Goal: Book appointment/travel/reservation

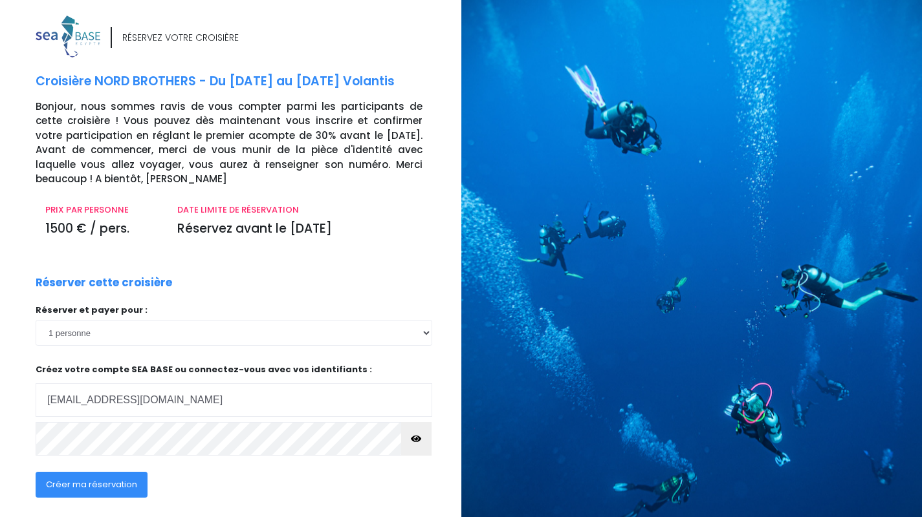
click at [216, 399] on input "catherinepaul.picot@laposte.net" at bounding box center [234, 401] width 396 height 34
type input "rfath@laposte.net"
click at [128, 477] on button "Créer ma réservation" at bounding box center [92, 485] width 112 height 26
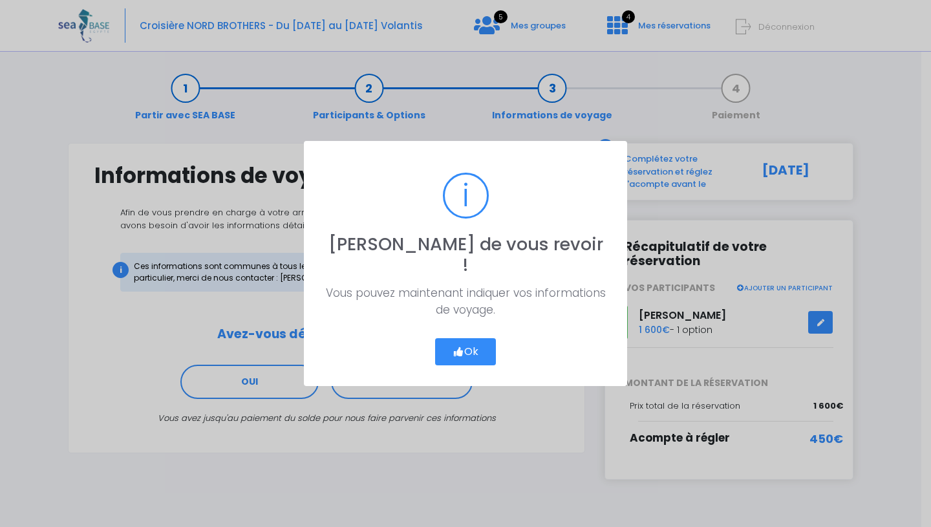
click at [478, 338] on button "Ok" at bounding box center [465, 351] width 61 height 27
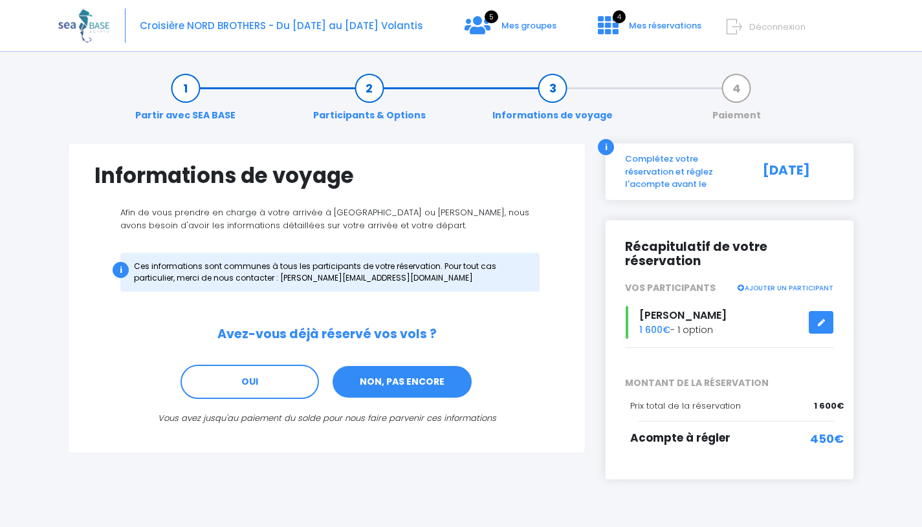
click at [439, 378] on link "NON, PAS ENCORE" at bounding box center [402, 382] width 142 height 35
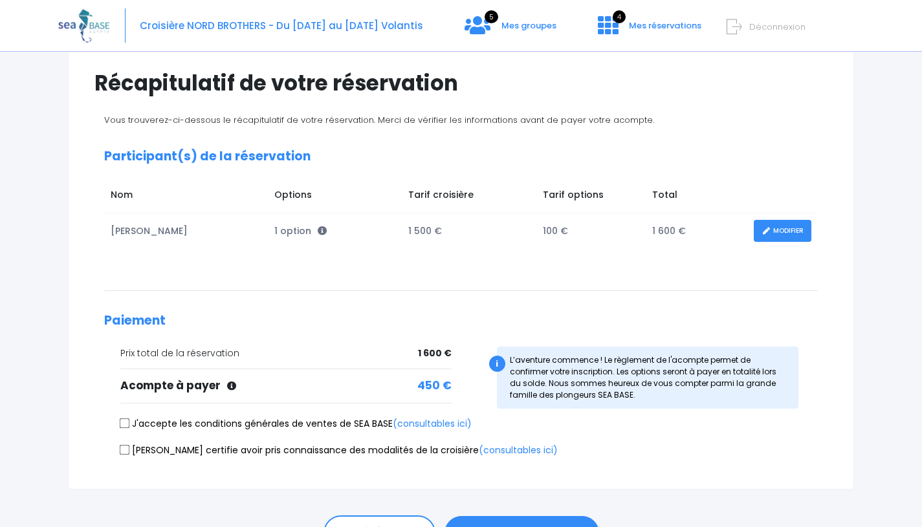
scroll to position [105, 0]
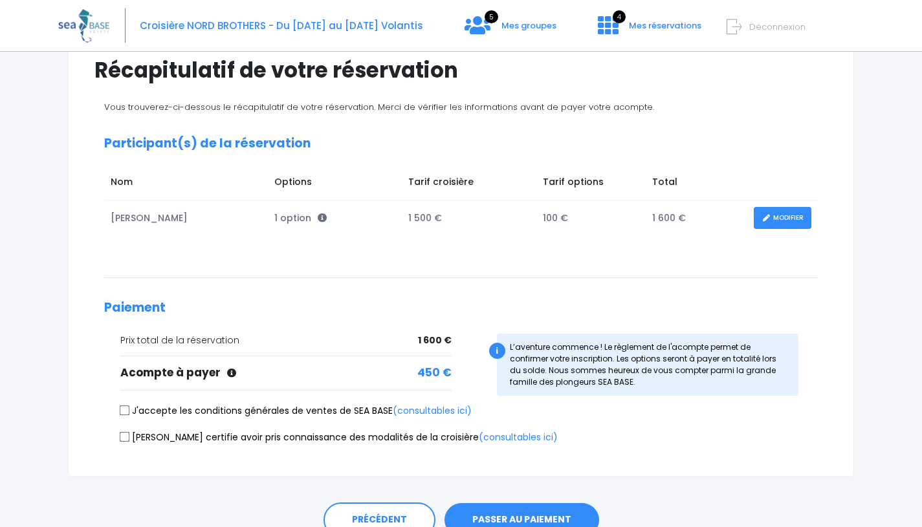
click at [122, 411] on input "J'accepte les conditions générales de ventes de SEA BASE (consultables ici)" at bounding box center [125, 410] width 10 height 10
checkbox input "true"
click at [124, 437] on input "Je certifie avoir pris connaissance des modalités de la croisière (consultables…" at bounding box center [125, 436] width 10 height 10
checkbox input "true"
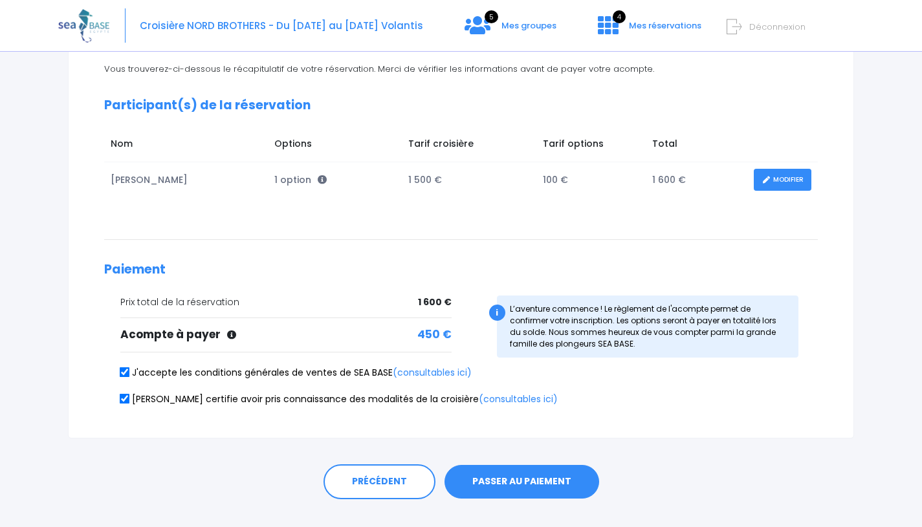
scroll to position [155, 0]
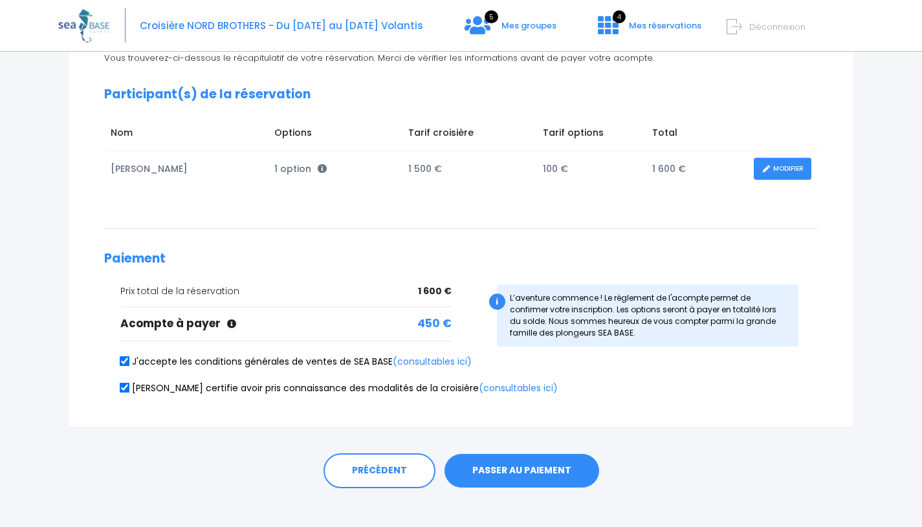
click at [517, 475] on button "PASSER AU PAIEMENT" at bounding box center [521, 471] width 155 height 34
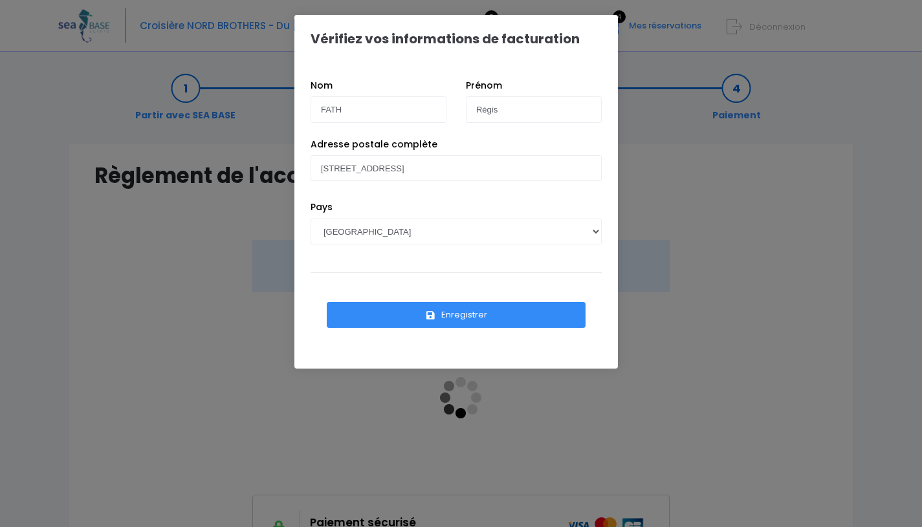
click at [502, 316] on button "Enregistrer" at bounding box center [456, 315] width 259 height 26
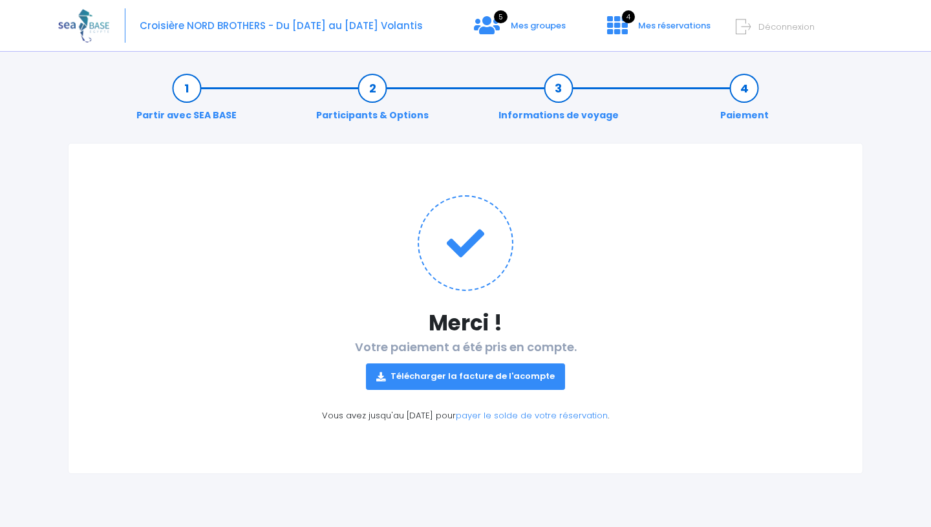
click at [589, 248] on h1 at bounding box center [465, 243] width 742 height 96
click at [531, 28] on span "Mes groupes" at bounding box center [538, 25] width 55 height 12
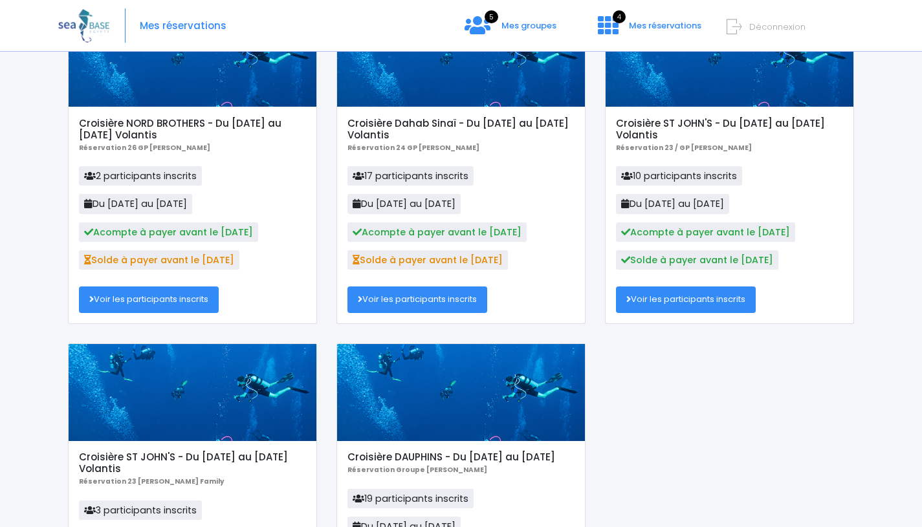
scroll to position [144, 0]
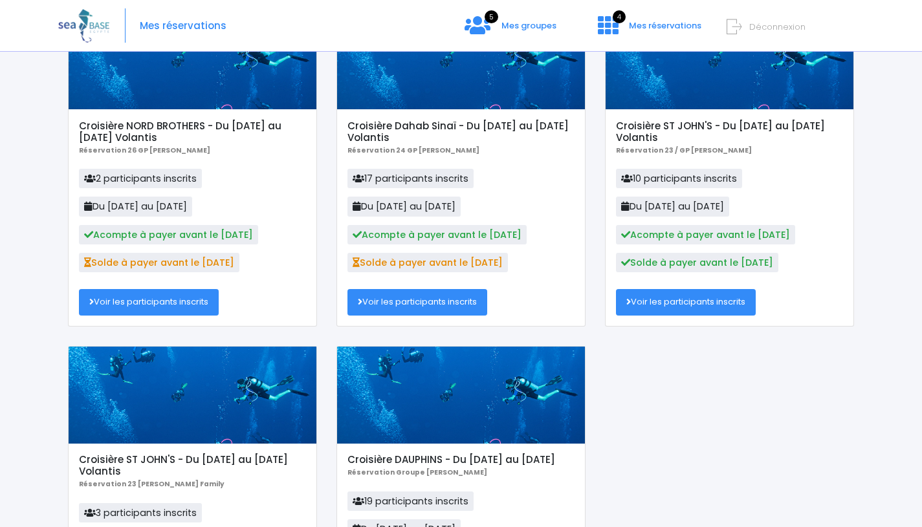
click at [189, 301] on link "Voir les participants inscrits" at bounding box center [149, 302] width 140 height 26
